Goal: Find specific page/section: Find specific page/section

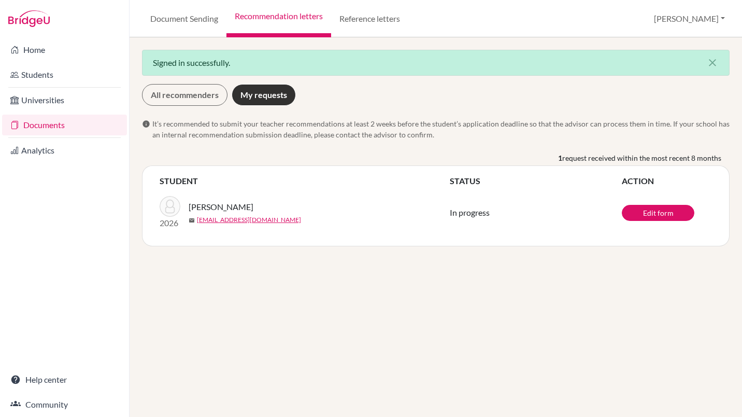
click at [185, 102] on link "All recommenders" at bounding box center [185, 95] width 86 height 22
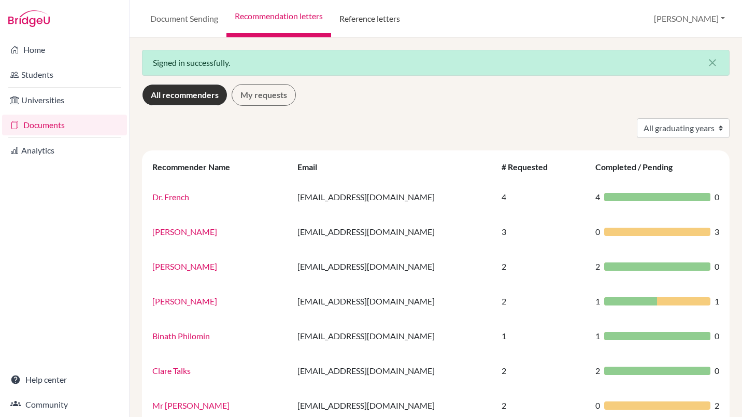
click at [362, 24] on link "Reference letters" at bounding box center [369, 18] width 77 height 37
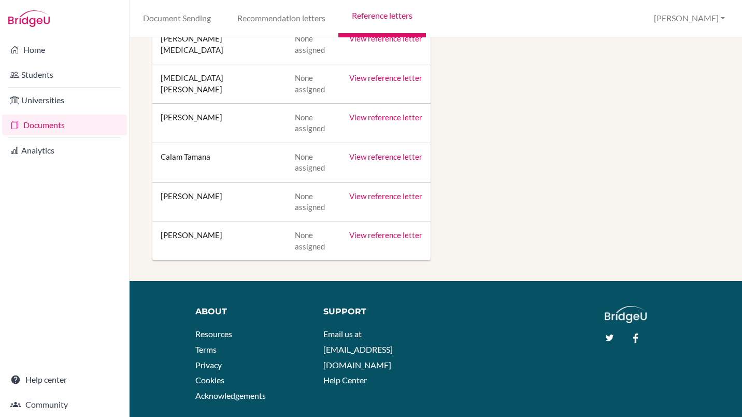
scroll to position [1026, 0]
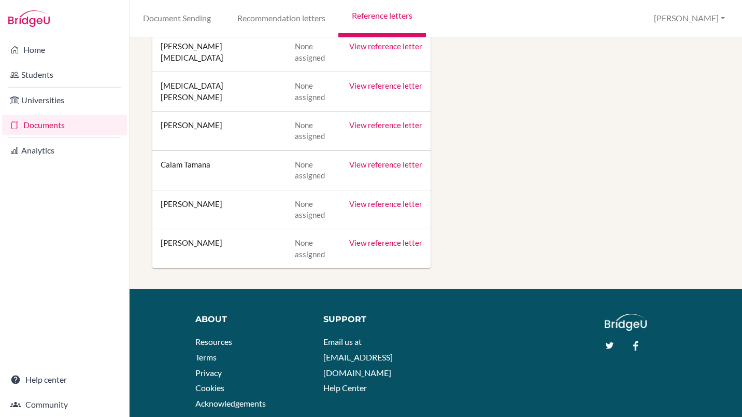
click at [381, 199] on link "View reference letter" at bounding box center [385, 203] width 73 height 9
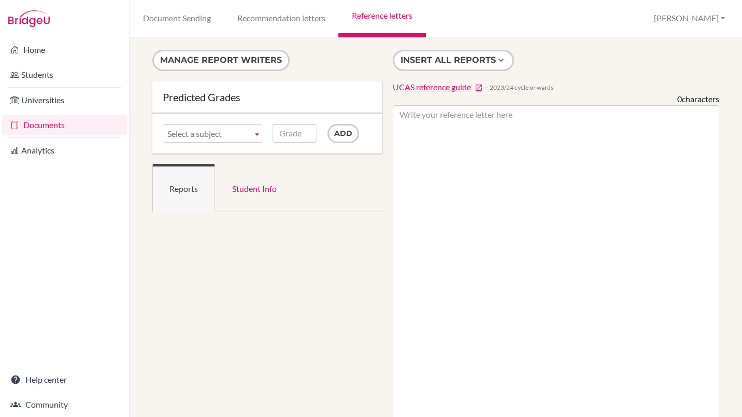
click at [255, 25] on link "Recommendation letters" at bounding box center [281, 18] width 115 height 37
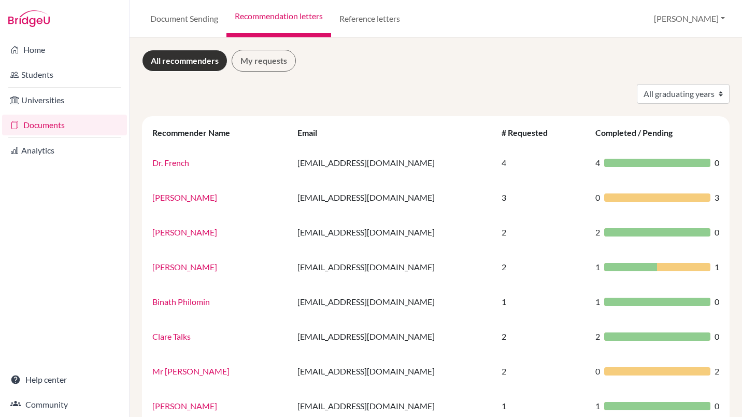
click at [273, 49] on div "All recommenders My requests All graduating years 2025 2026 Recommender Name Em…" at bounding box center [436, 227] width 613 height 380
click at [271, 54] on link "My requests" at bounding box center [264, 61] width 64 height 22
